Goal: Task Accomplishment & Management: Use online tool/utility

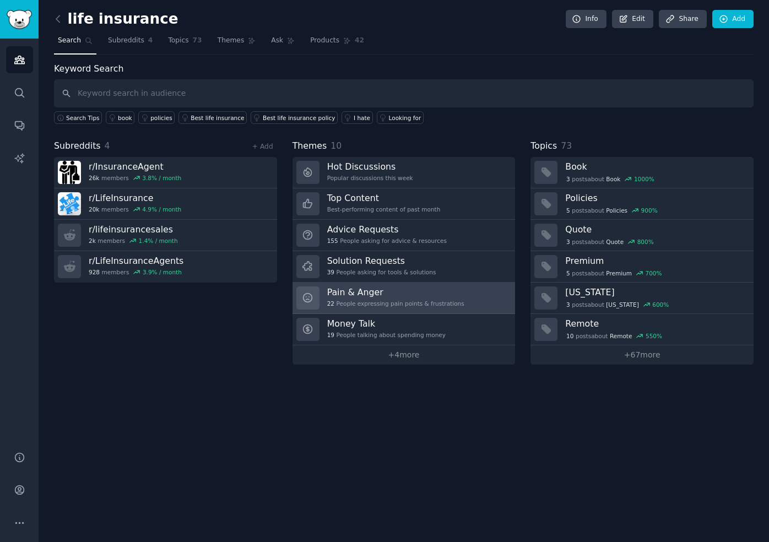
click at [408, 302] on div "22 People expressing pain points & frustrations" at bounding box center [395, 304] width 137 height 8
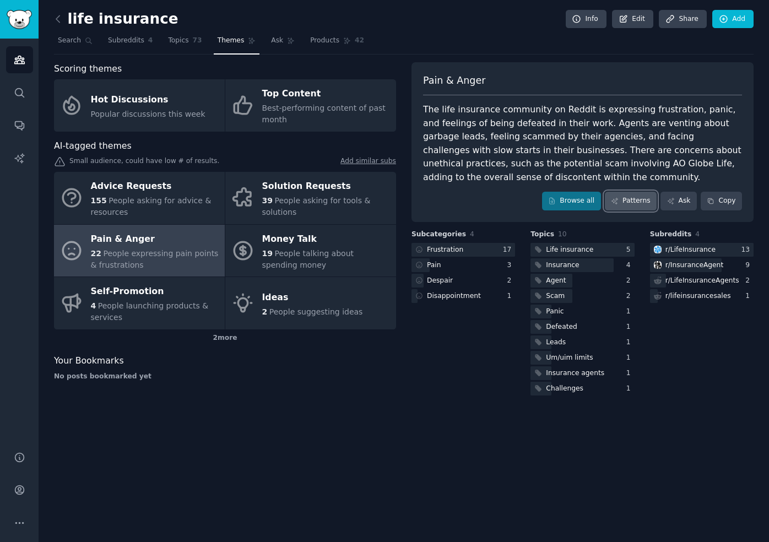
click at [637, 203] on link "Patterns" at bounding box center [631, 201] width 52 height 19
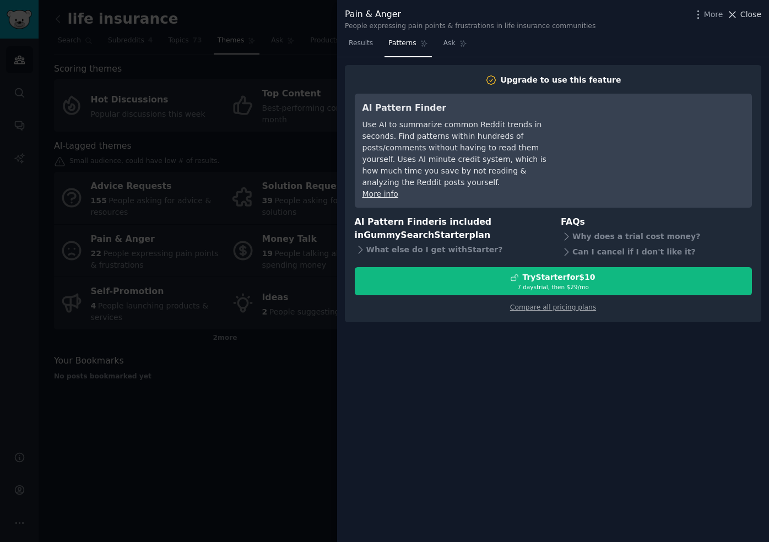
click at [747, 15] on span "Close" at bounding box center [751, 15] width 21 height 12
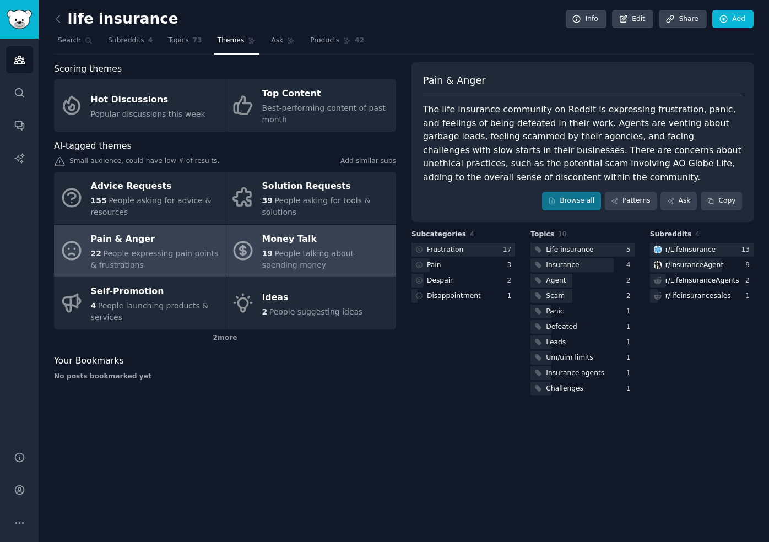
click at [282, 253] on span "People talking about spending money" at bounding box center [308, 259] width 92 height 20
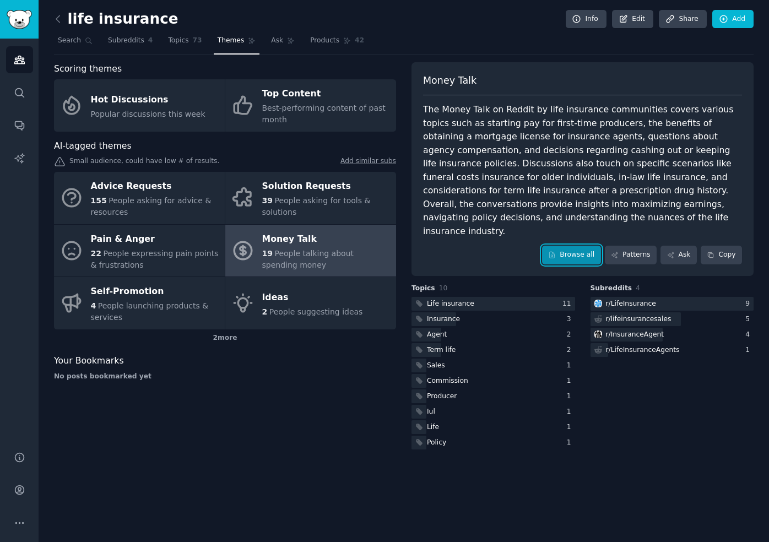
click at [587, 246] on link "Browse all" at bounding box center [571, 255] width 59 height 19
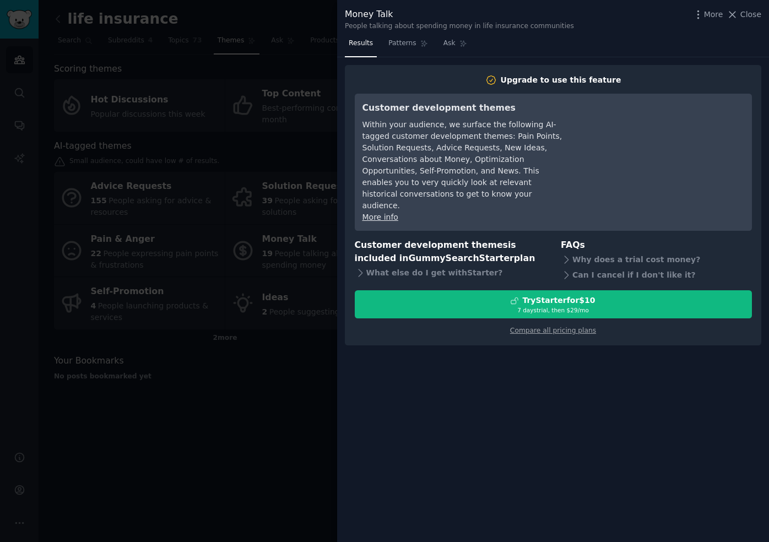
click at [175, 197] on div at bounding box center [384, 271] width 769 height 542
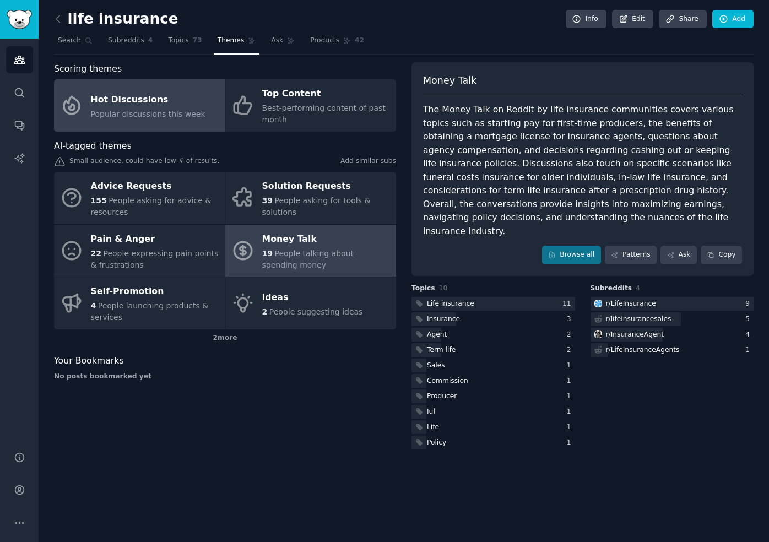
click at [179, 116] on span "Popular discussions this week" at bounding box center [148, 114] width 115 height 9
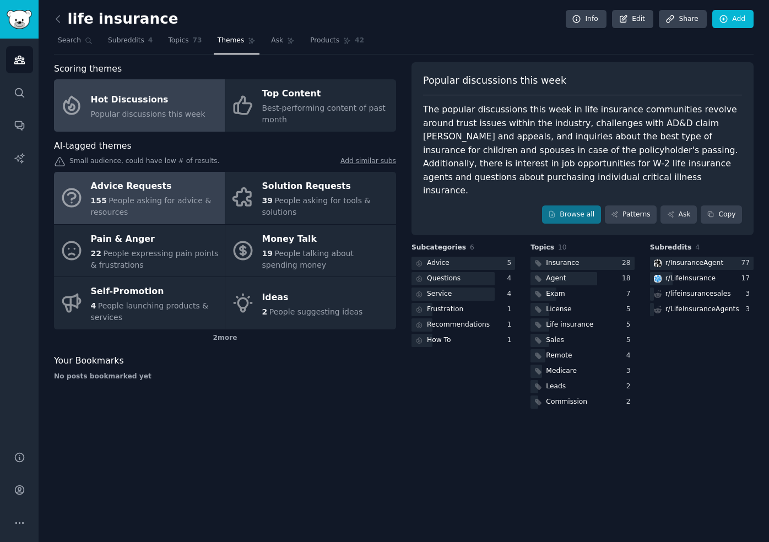
click at [166, 210] on div "155 People asking for advice & resources" at bounding box center [155, 206] width 128 height 23
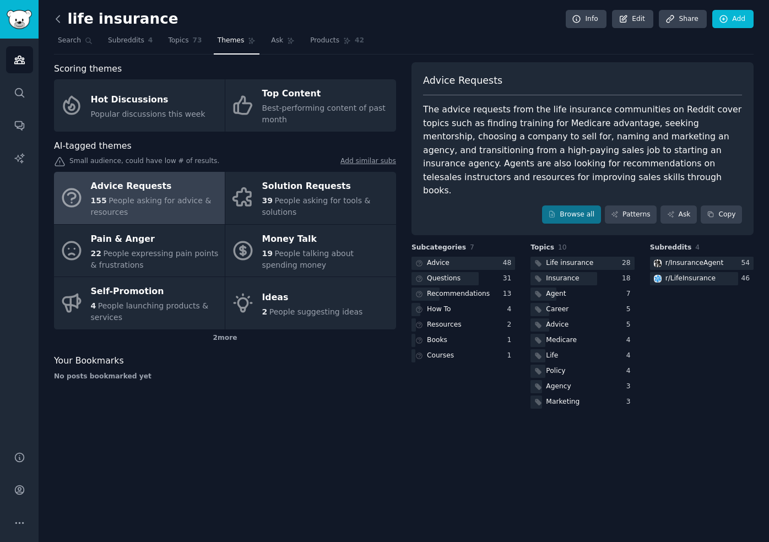
click at [60, 18] on icon at bounding box center [58, 19] width 12 height 12
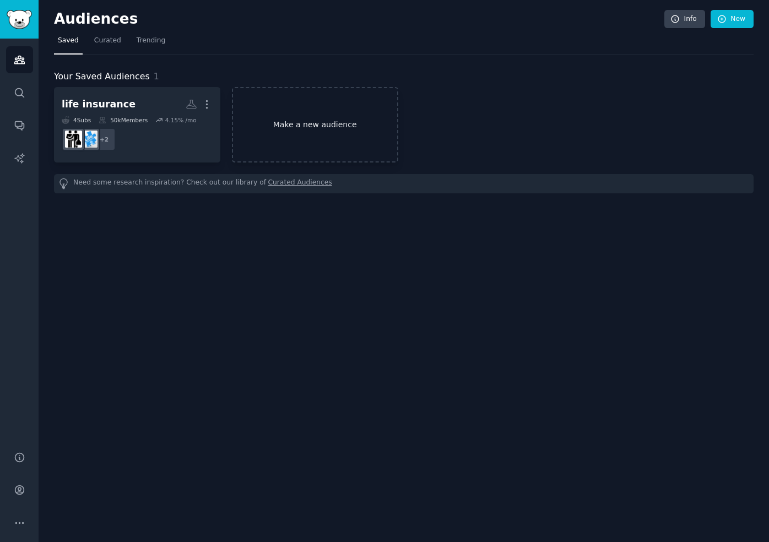
click at [313, 115] on link "Make a new audience" at bounding box center [315, 124] width 166 height 75
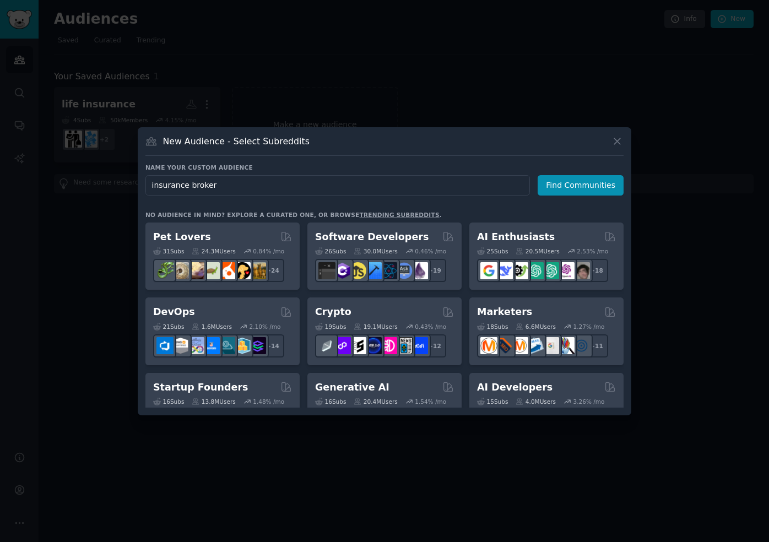
click at [315, 190] on input "insurance broker" at bounding box center [337, 185] width 385 height 20
type input "insurance broker"
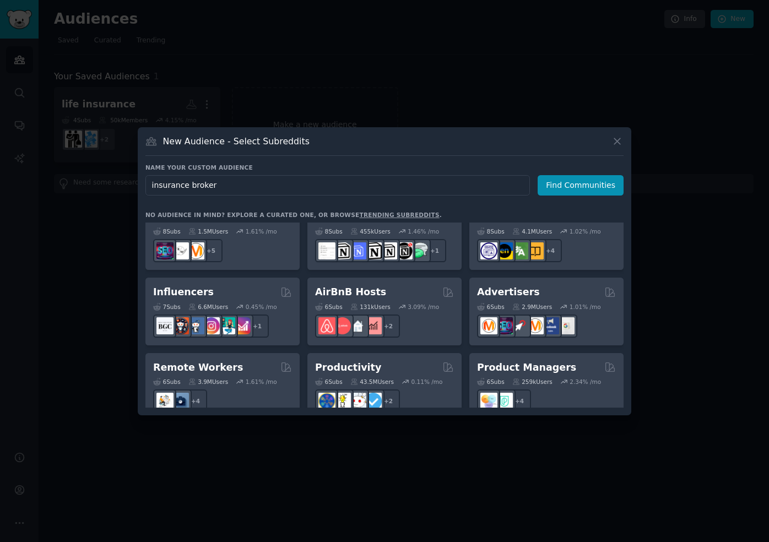
scroll to position [711, 0]
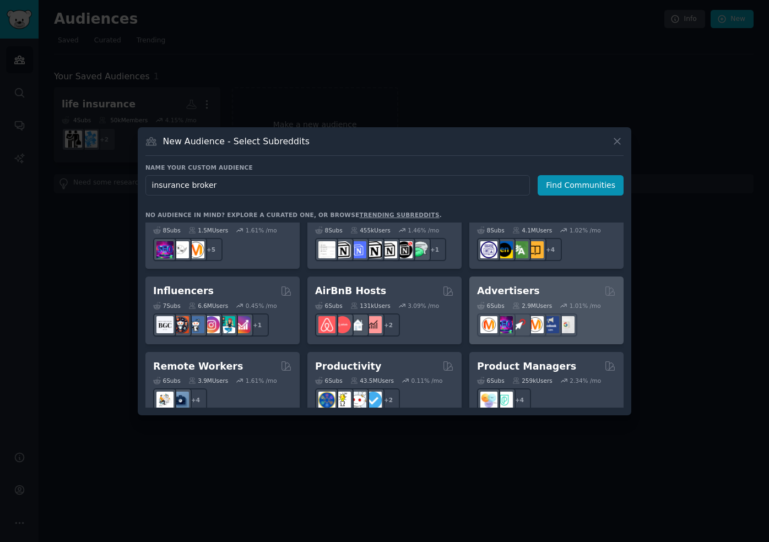
click at [498, 284] on h2 "Advertisers" at bounding box center [508, 291] width 63 height 14
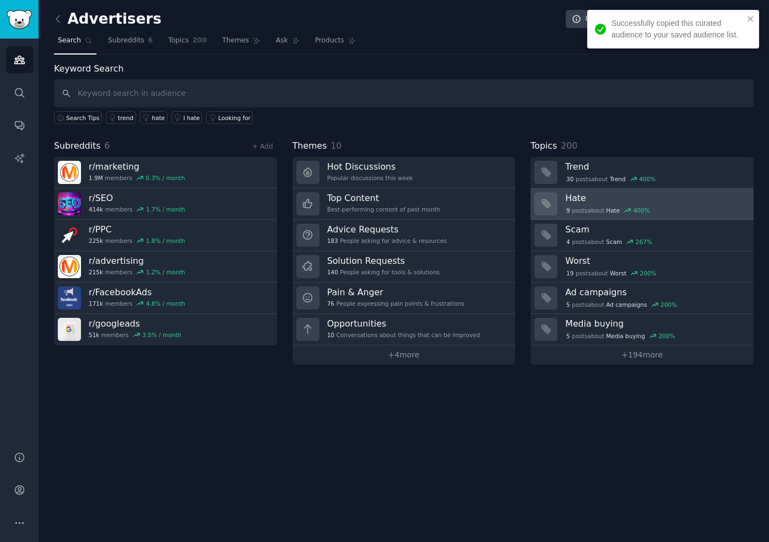
click at [580, 201] on h3 "Hate" at bounding box center [655, 198] width 181 height 12
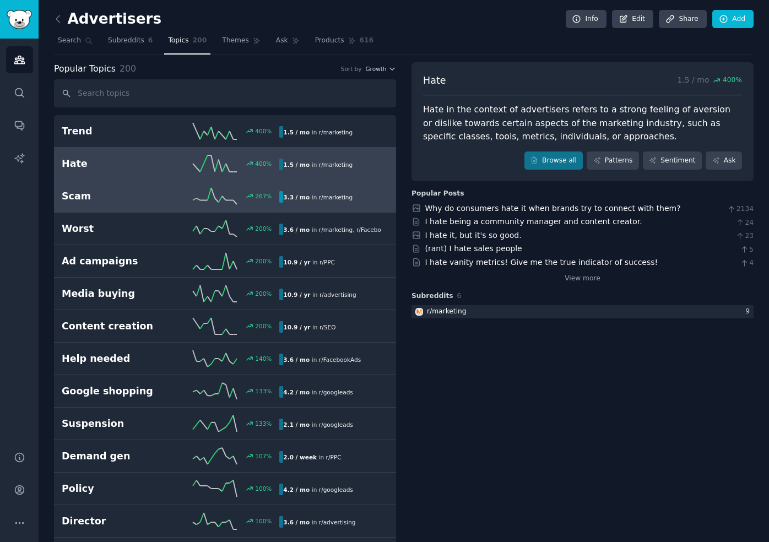
click at [179, 202] on div "267 %" at bounding box center [225, 196] width 109 height 17
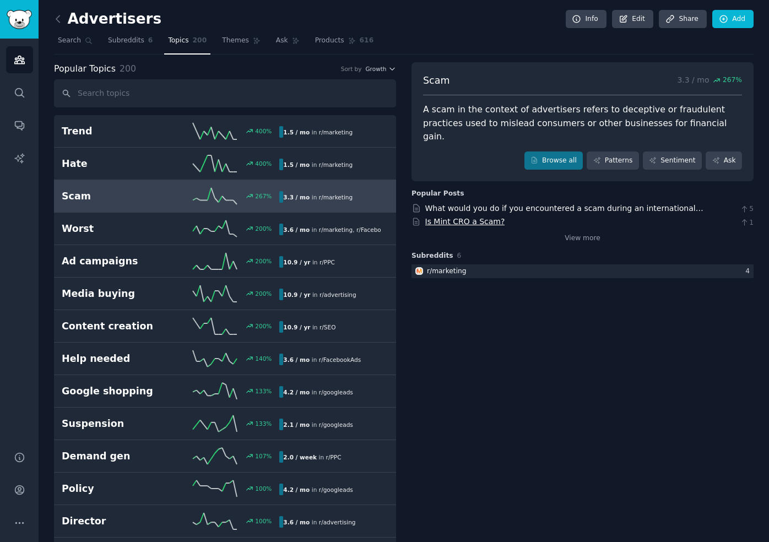
click at [450, 217] on link "Is Mint CRO a Scam?" at bounding box center [465, 221] width 80 height 9
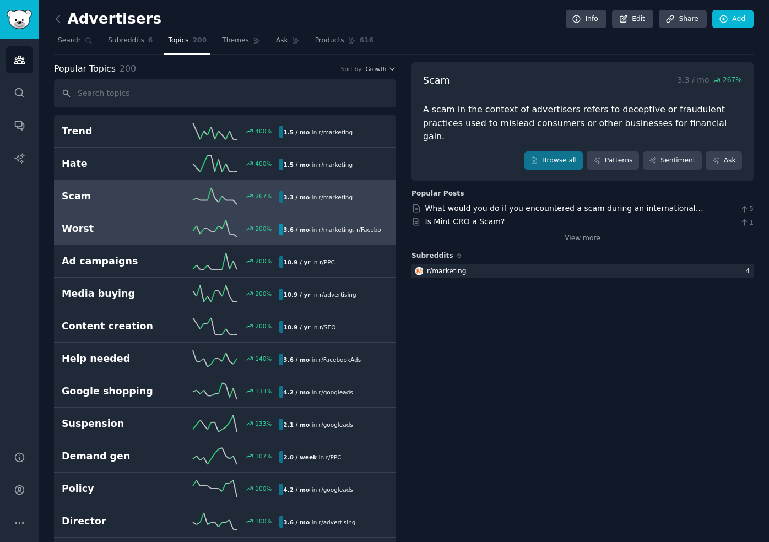
click at [248, 233] on div "200 %" at bounding box center [225, 228] width 109 height 17
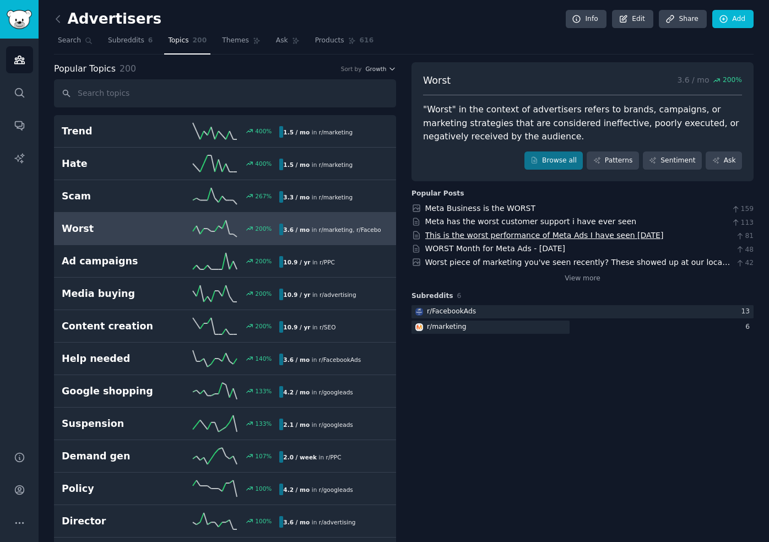
click at [499, 236] on link "This is the worst performance of Meta Ads I have seen [DATE]" at bounding box center [544, 235] width 239 height 9
